Goal: Communication & Community: Answer question/provide support

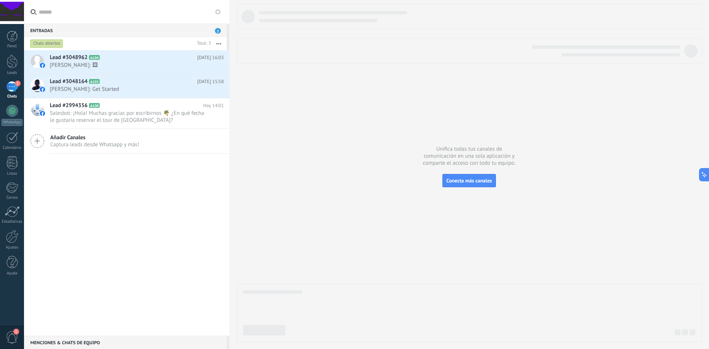
scroll to position [11, 0]
click at [159, 203] on div "Lead #3048962 A104 [DATE] 16:03 [PERSON_NAME]: 🖼 Lead #3048164 A103 [DATE] 15:58" at bounding box center [126, 192] width 205 height 285
click at [142, 90] on span "[PERSON_NAME]: Get Started" at bounding box center [130, 89] width 160 height 7
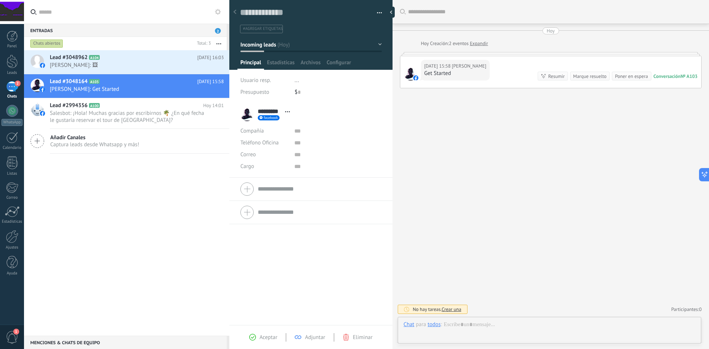
scroll to position [11, 0]
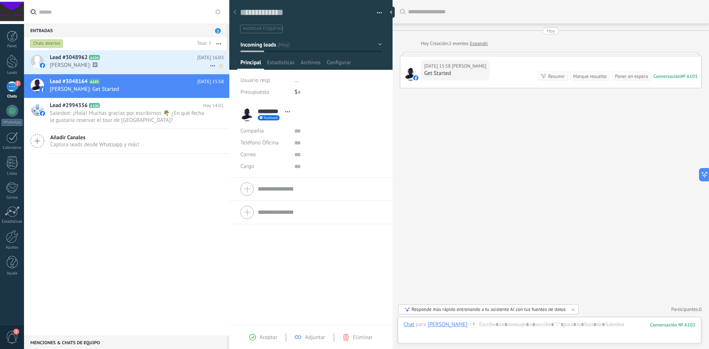
click at [131, 64] on span "[PERSON_NAME]: 🖼" at bounding box center [130, 65] width 160 height 7
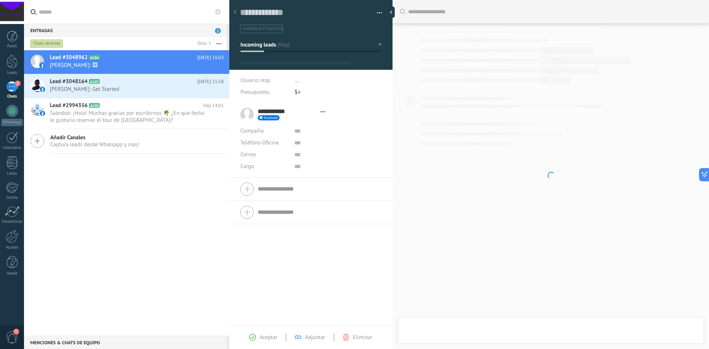
type textarea "**********"
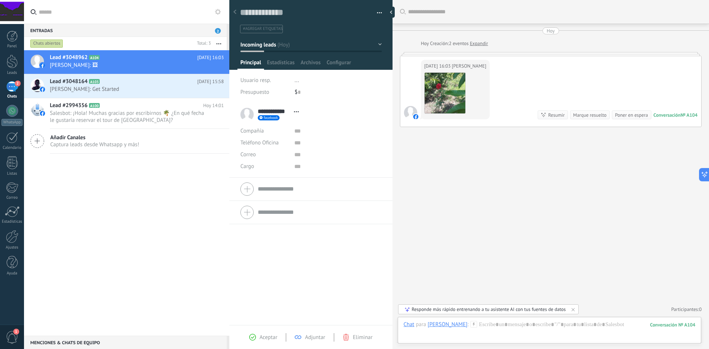
click at [294, 113] on span "Abrir detalle Copie el nombre Desatar Contacto principal" at bounding box center [296, 112] width 12 height 6
click at [465, 174] on div "Buscar Carga más [DATE] [DATE] Creación: 2 eventos Expandir [DATE] 16:03 [PERSO…" at bounding box center [551, 174] width 317 height 349
